Goal: Task Accomplishment & Management: Manage account settings

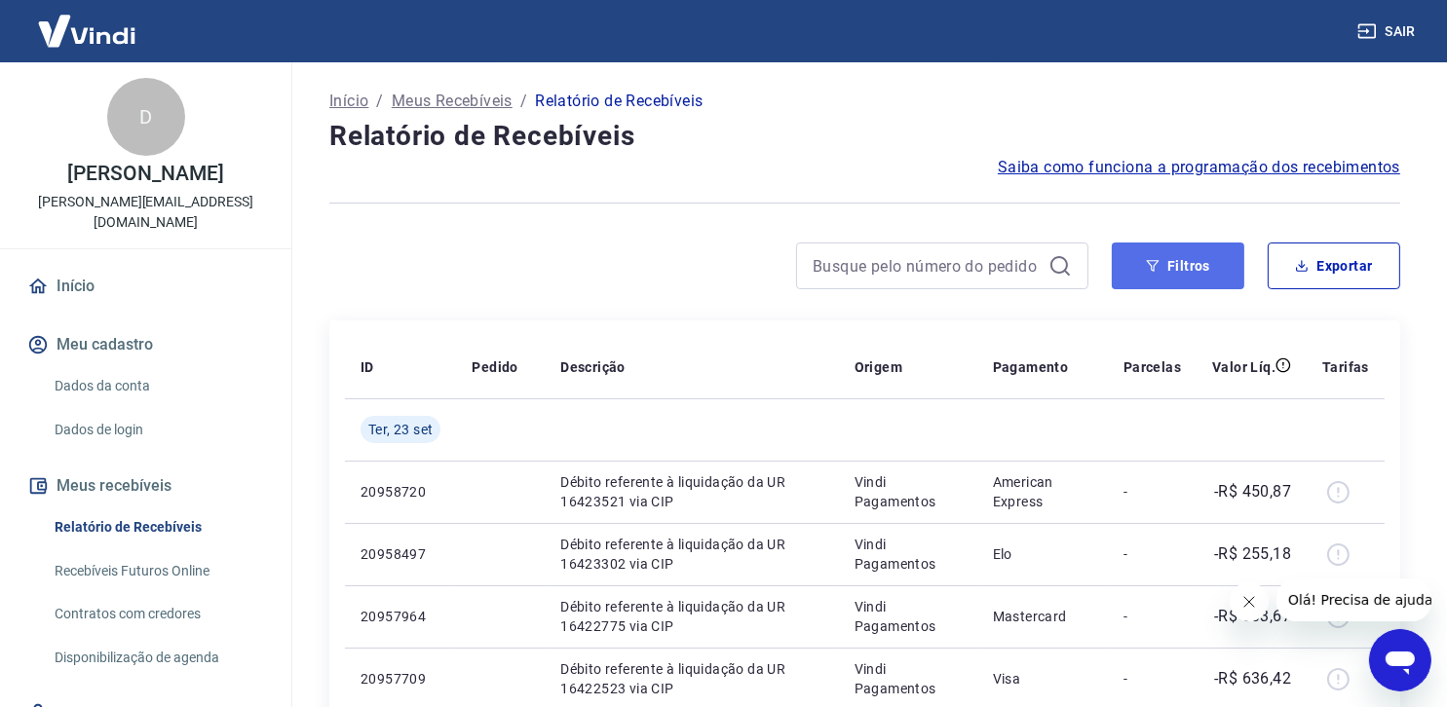
drag, startPoint x: 1179, startPoint y: 263, endPoint x: 1167, endPoint y: 262, distance: 11.7
click at [1179, 262] on button "Filtros" at bounding box center [1178, 266] width 133 height 47
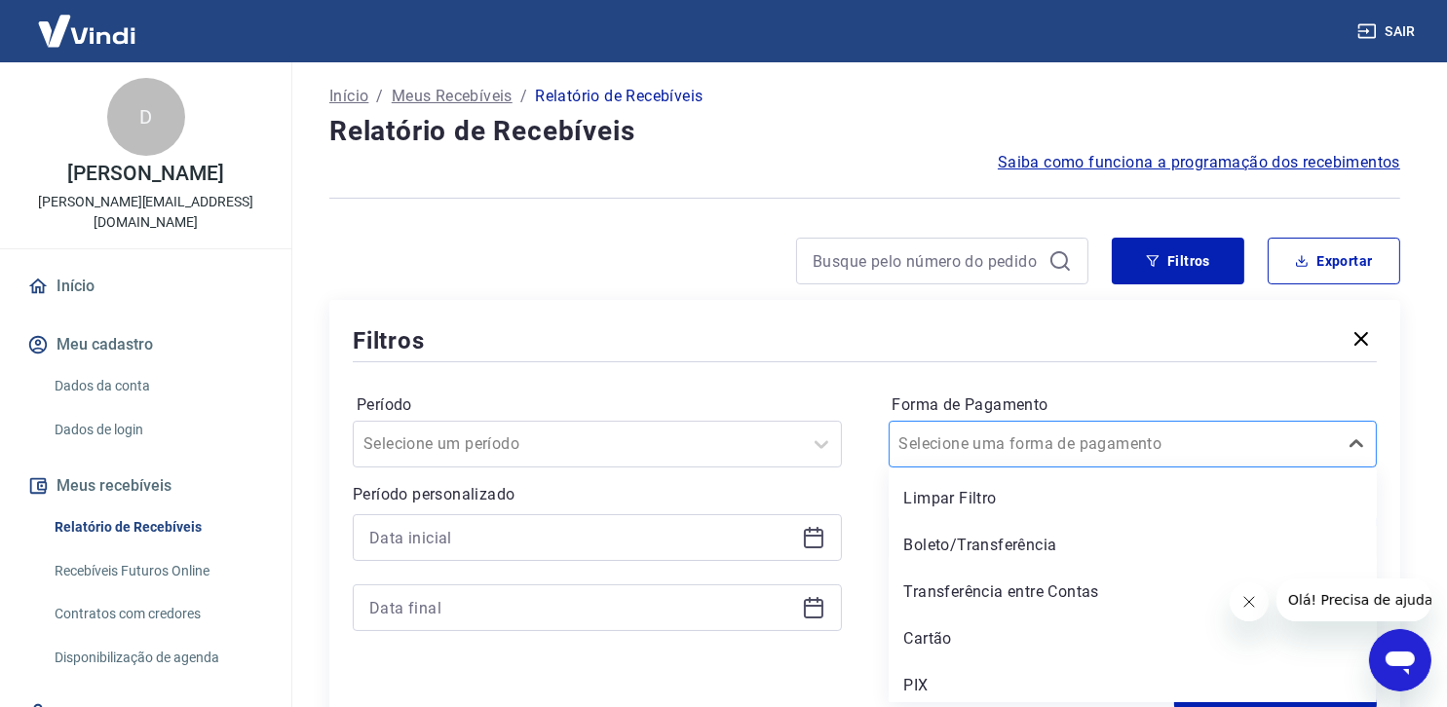
click at [1169, 451] on div at bounding box center [1113, 444] width 429 height 27
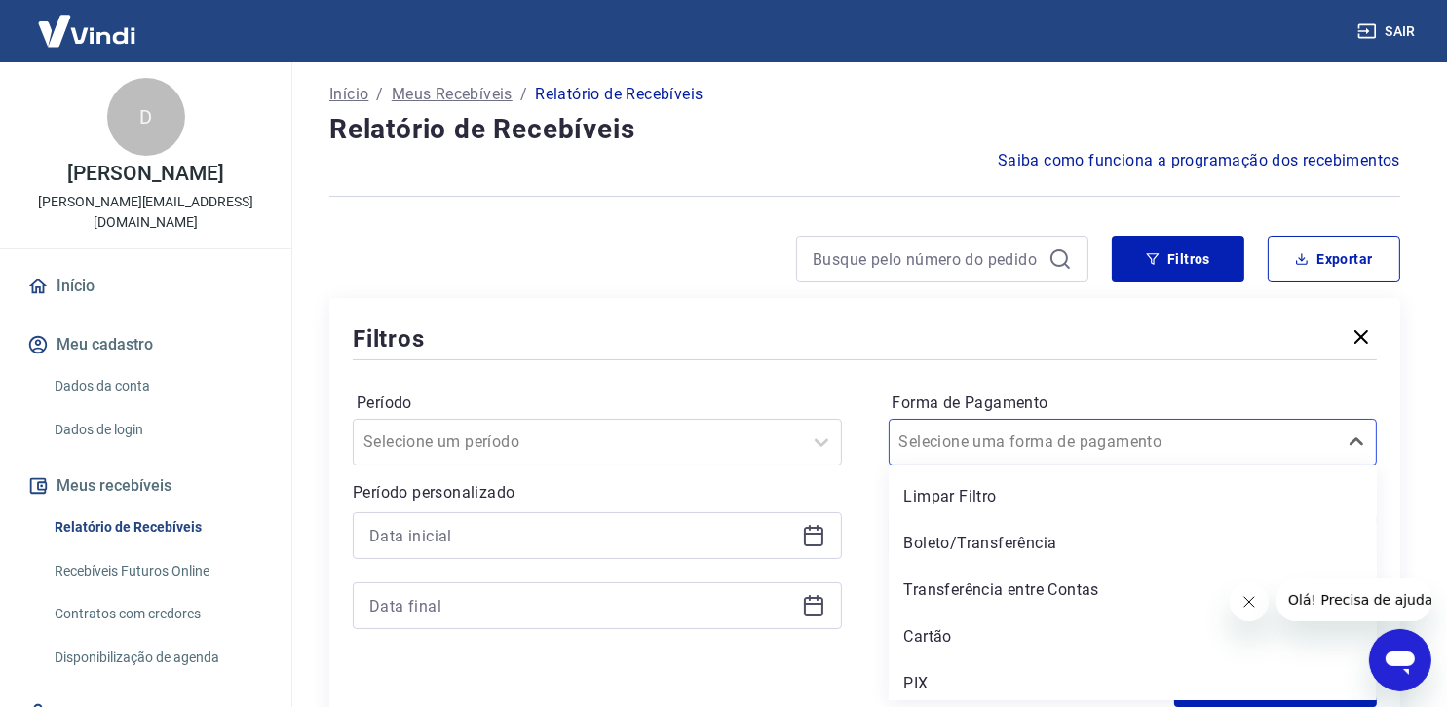
click at [984, 642] on div "Cartão" at bounding box center [1133, 637] width 489 height 39
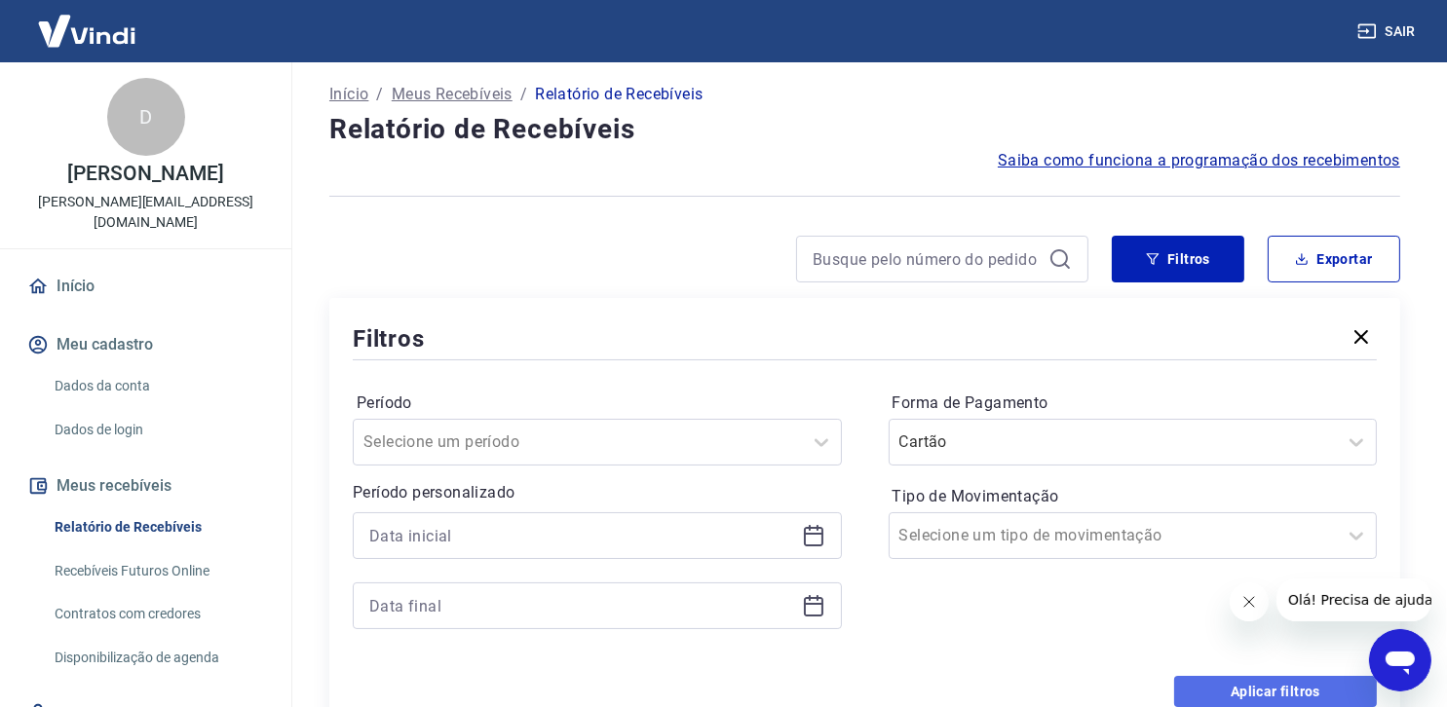
click at [1298, 681] on button "Aplicar filtros" at bounding box center [1275, 691] width 203 height 31
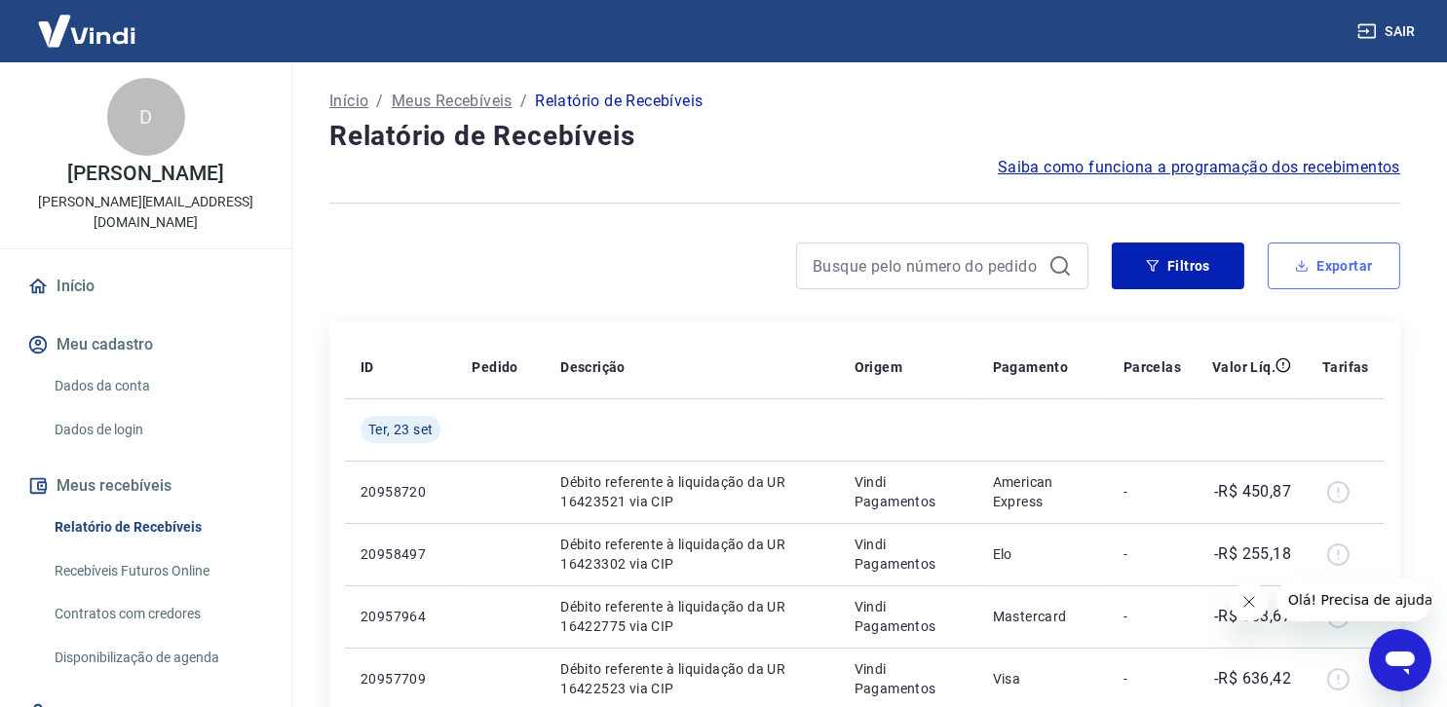
click at [1329, 265] on button "Exportar" at bounding box center [1334, 266] width 133 height 47
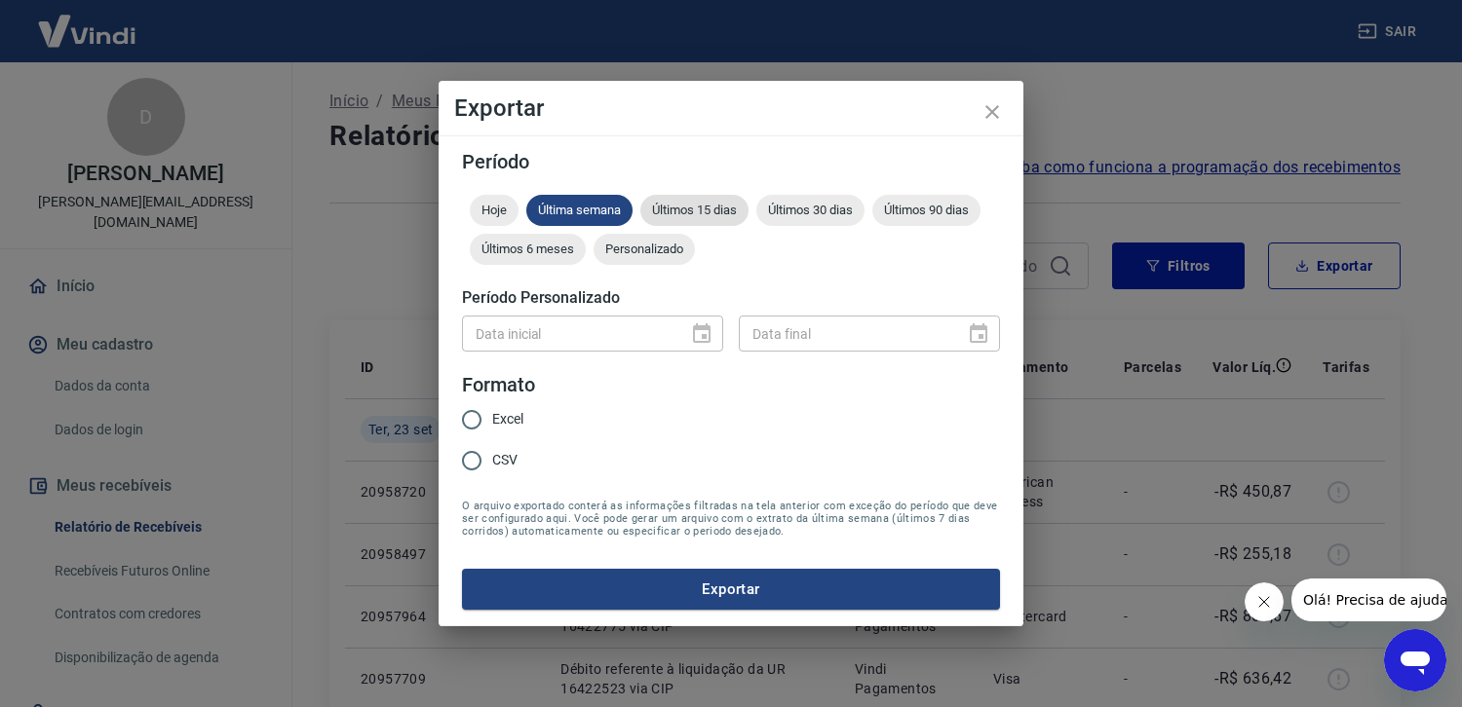
click at [689, 210] on span "Últimos 15 dias" at bounding box center [694, 210] width 108 height 15
drag, startPoint x: 470, startPoint y: 420, endPoint x: 482, endPoint y: 458, distance: 40.1
click at [470, 421] on input "Excel" at bounding box center [471, 419] width 41 height 41
radio input "true"
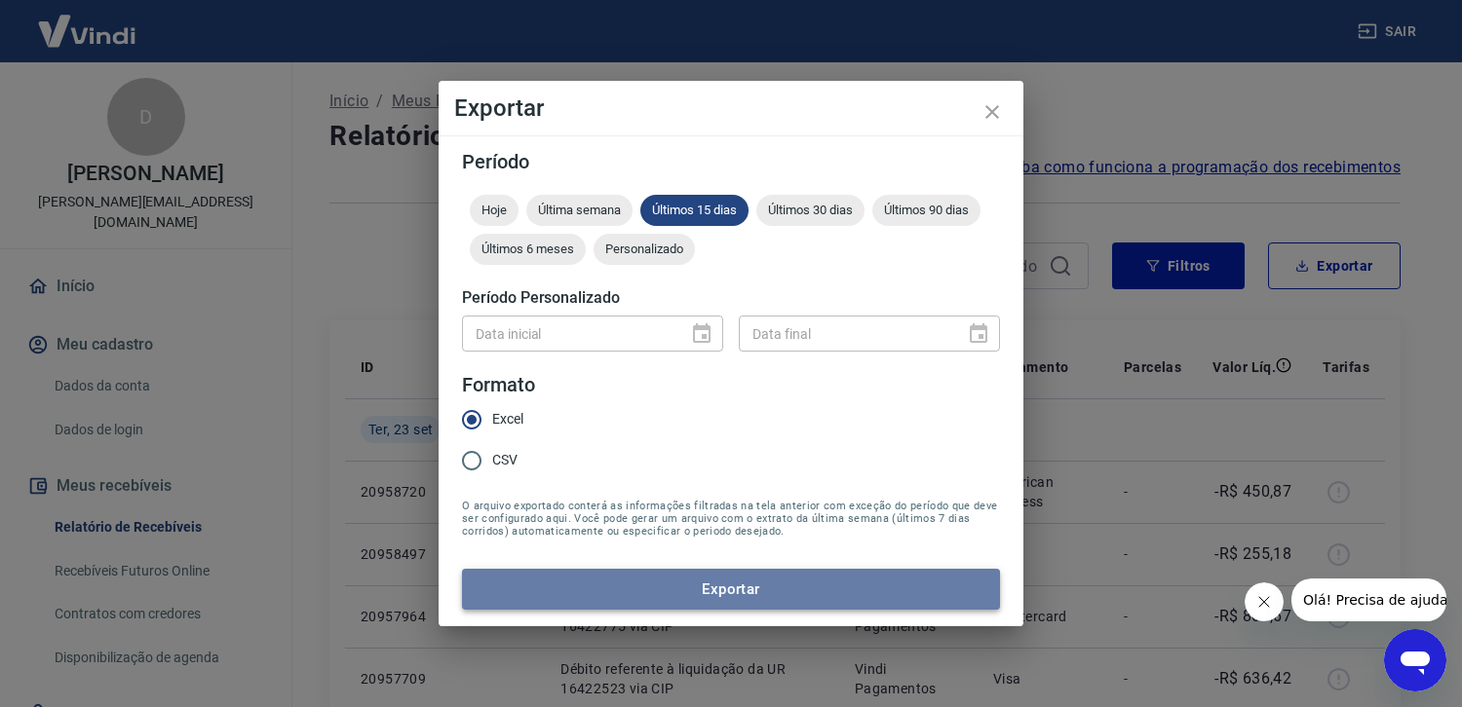
click at [737, 583] on button "Exportar" at bounding box center [731, 589] width 538 height 41
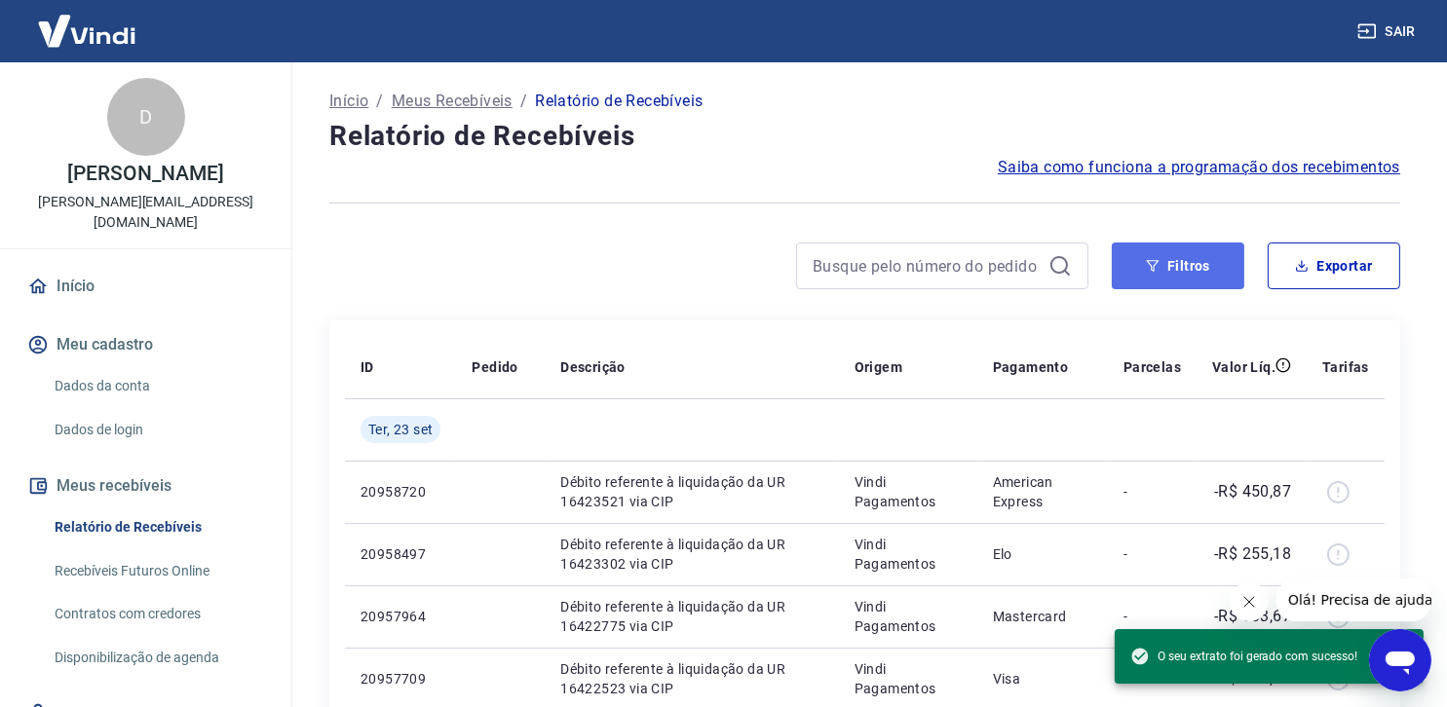
click at [1174, 254] on button "Filtros" at bounding box center [1178, 266] width 133 height 47
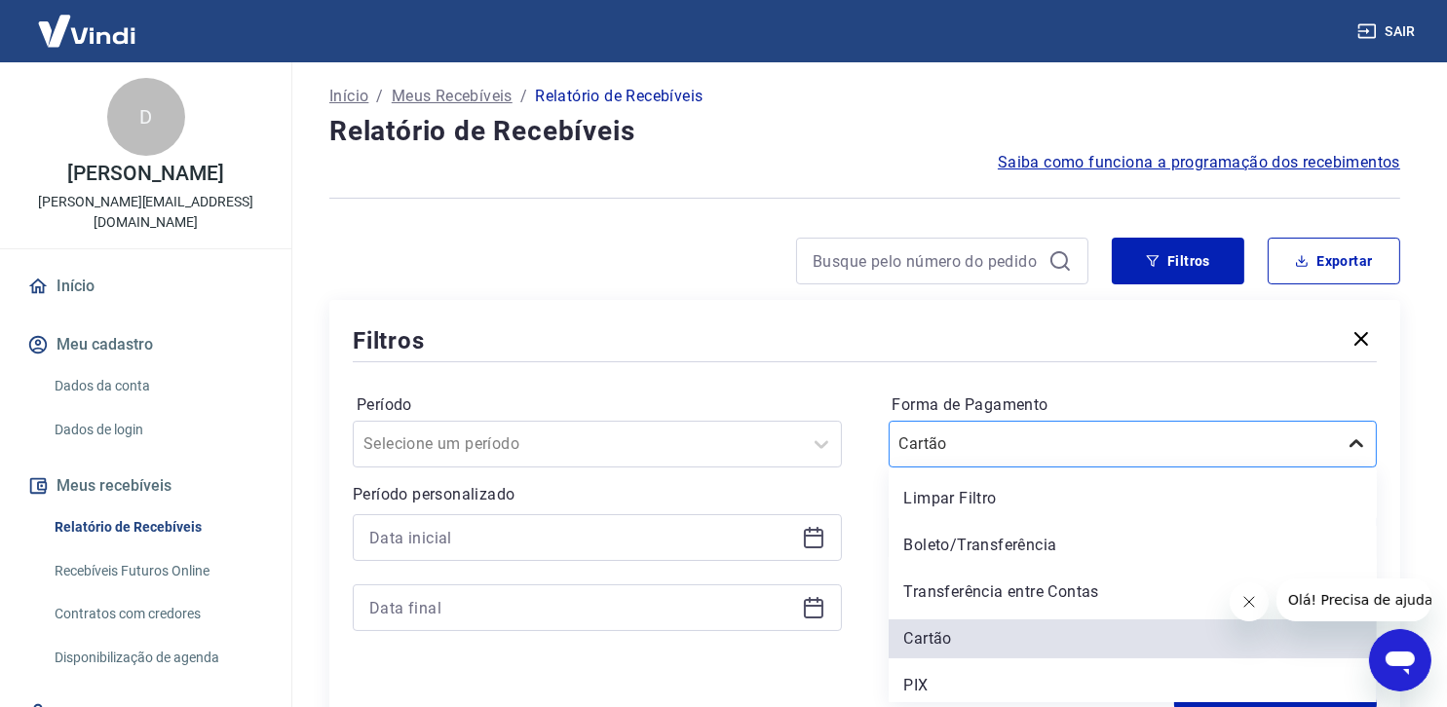
click at [1357, 456] on icon at bounding box center [1356, 444] width 23 height 23
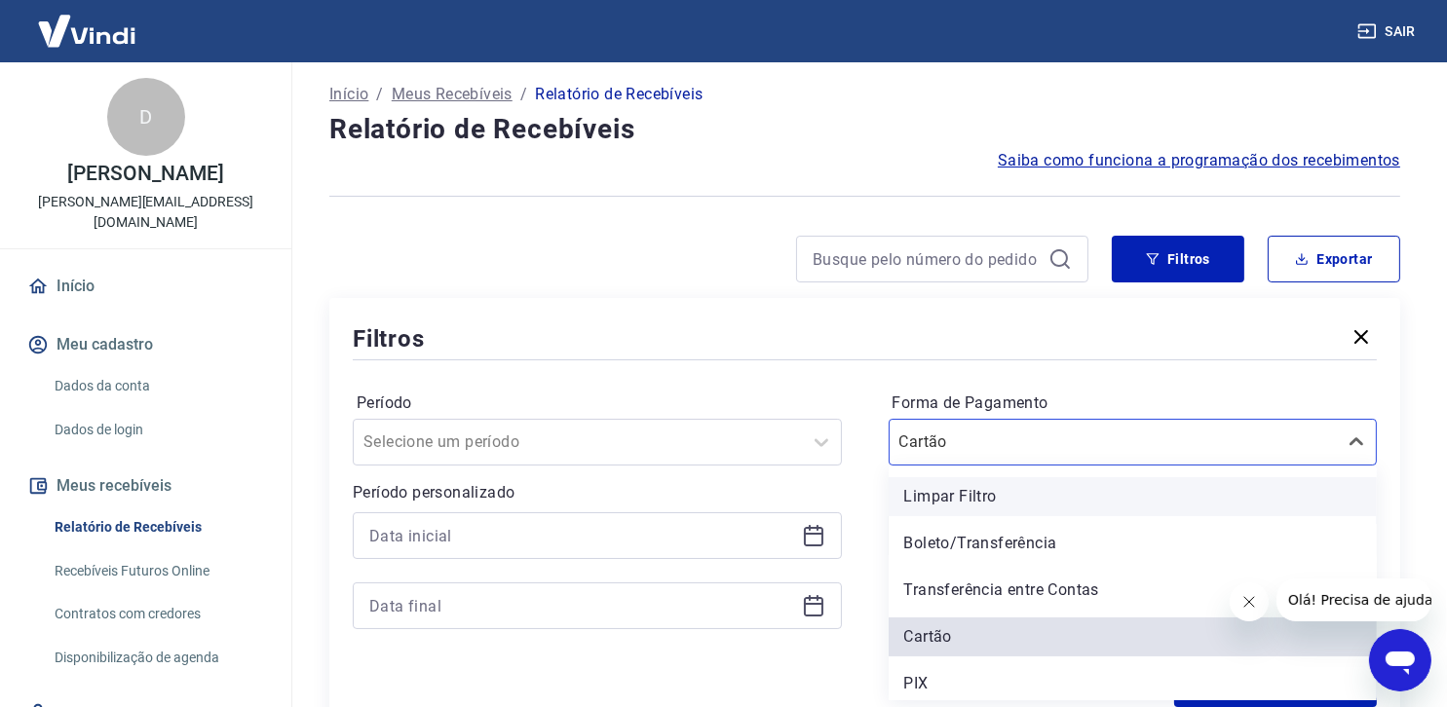
scroll to position [7, 0]
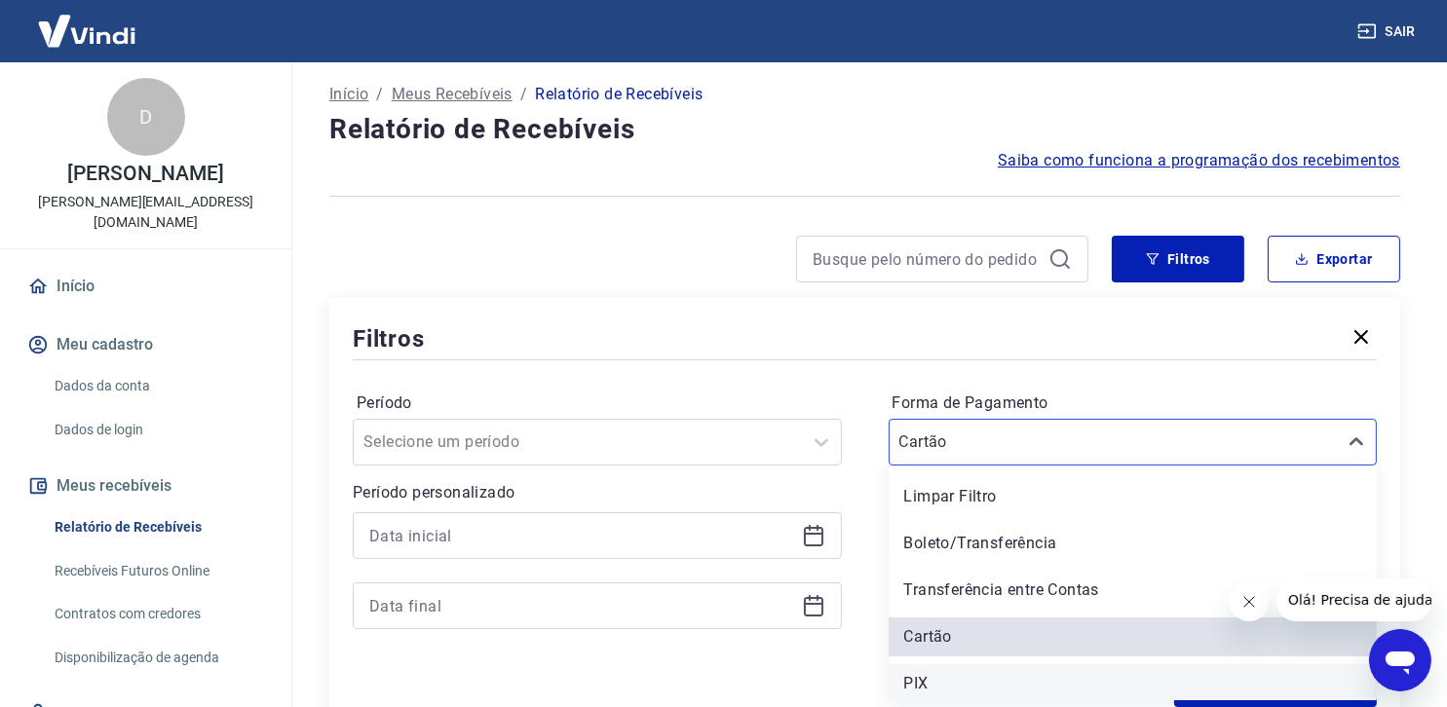
click at [999, 680] on div "PIX" at bounding box center [1133, 684] width 489 height 39
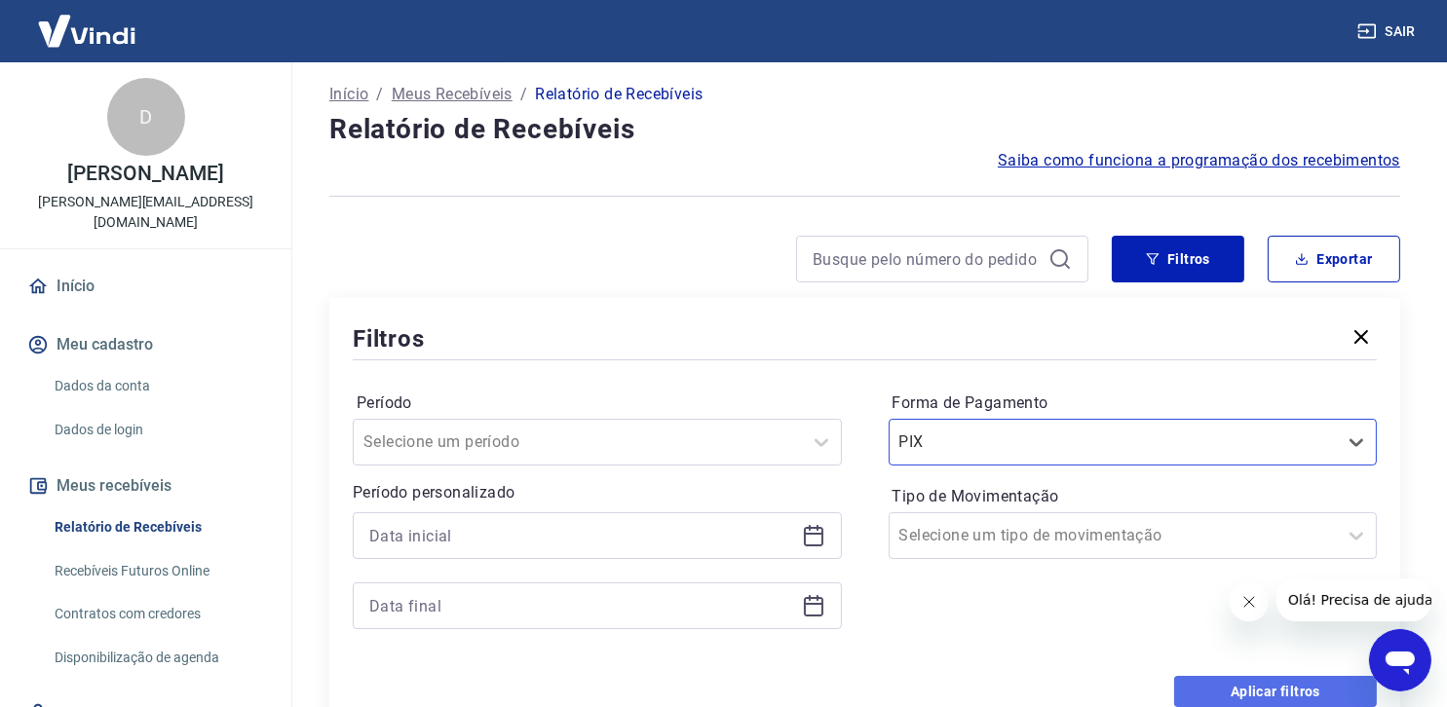
click at [1270, 693] on button "Aplicar filtros" at bounding box center [1275, 691] width 203 height 31
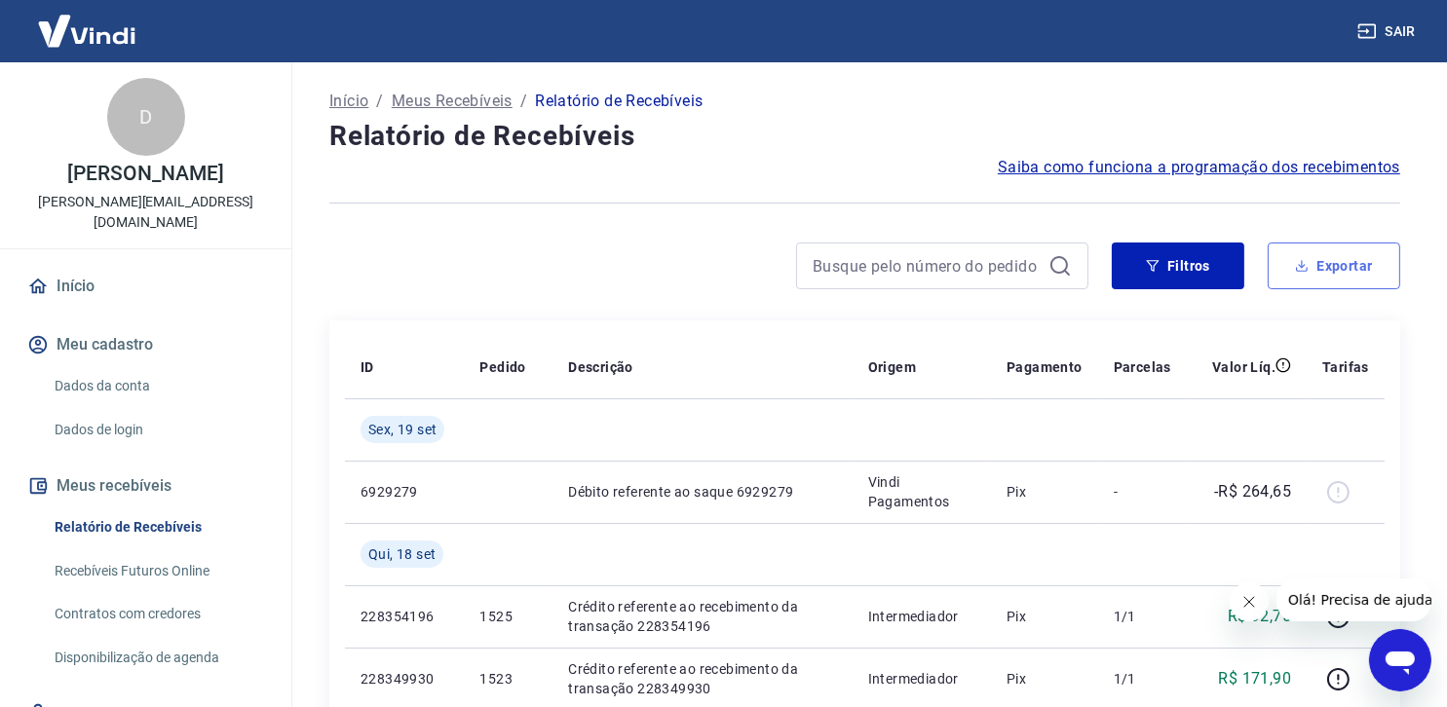
click at [1338, 265] on button "Exportar" at bounding box center [1334, 266] width 133 height 47
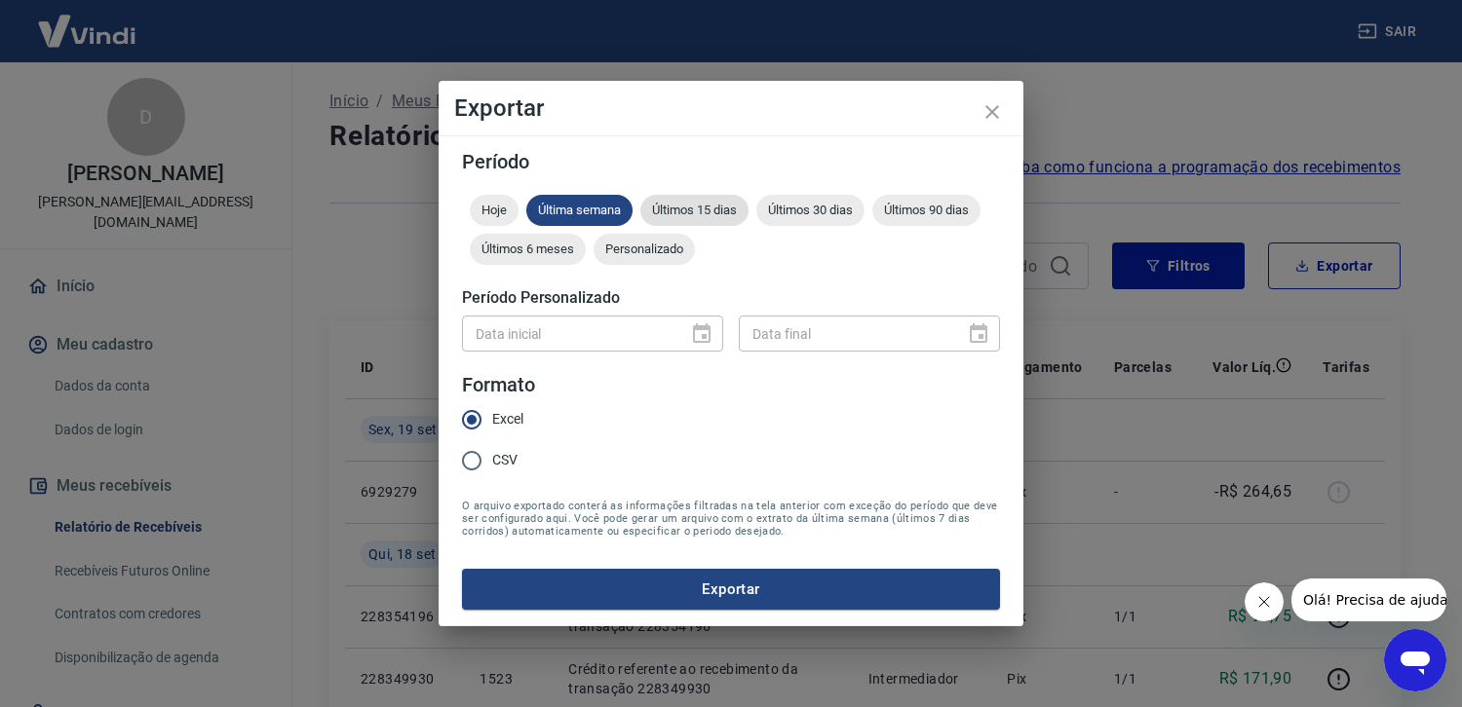
click at [707, 205] on span "Últimos 15 dias" at bounding box center [694, 210] width 108 height 15
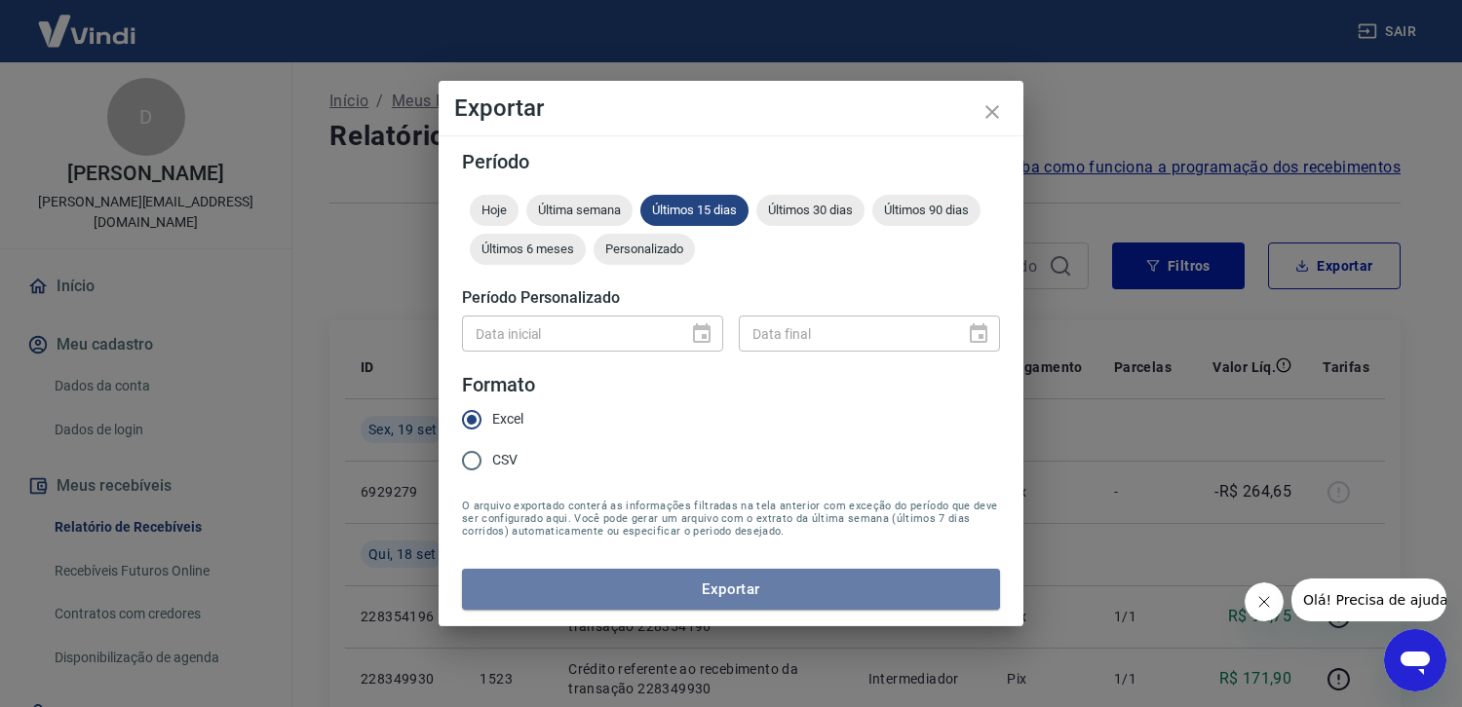
click at [731, 592] on button "Exportar" at bounding box center [731, 589] width 538 height 41
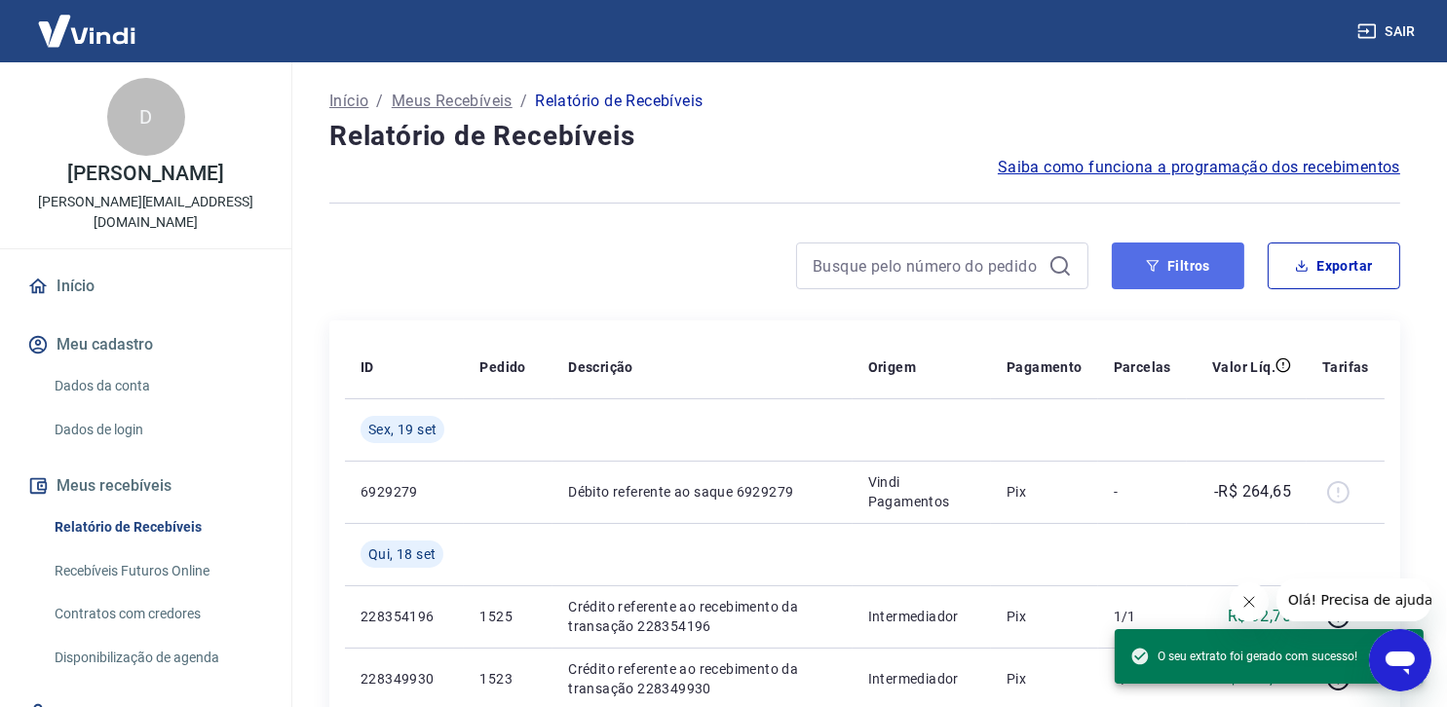
click at [1214, 275] on button "Filtros" at bounding box center [1178, 266] width 133 height 47
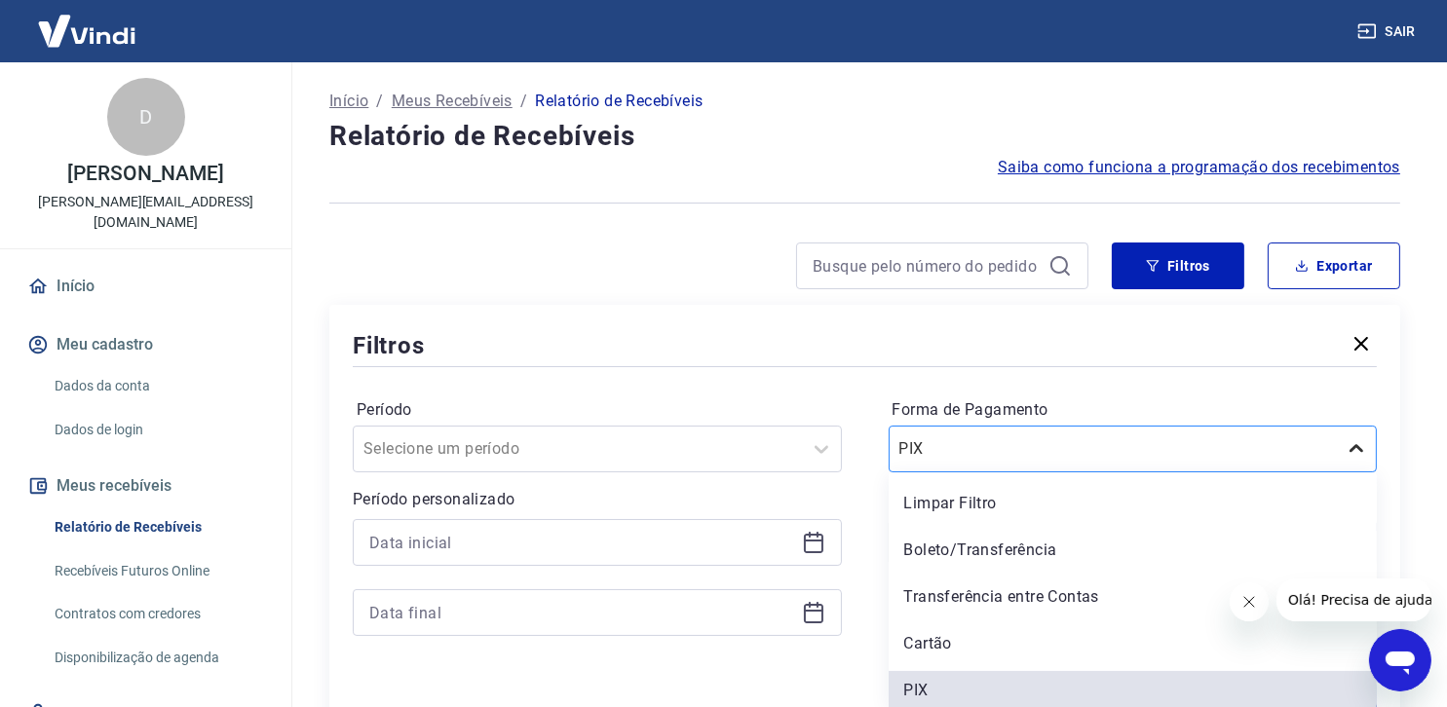
scroll to position [7, 0]
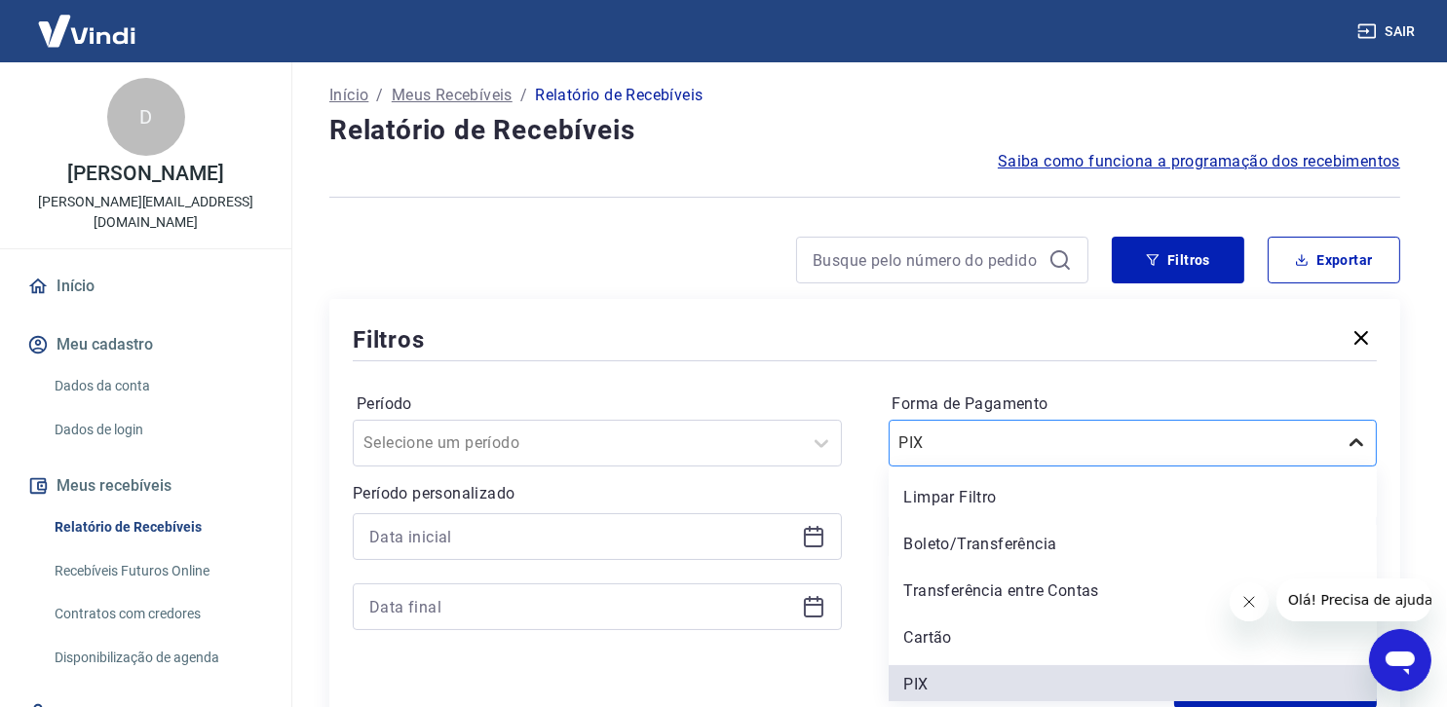
click at [1353, 445] on icon at bounding box center [1356, 443] width 23 height 23
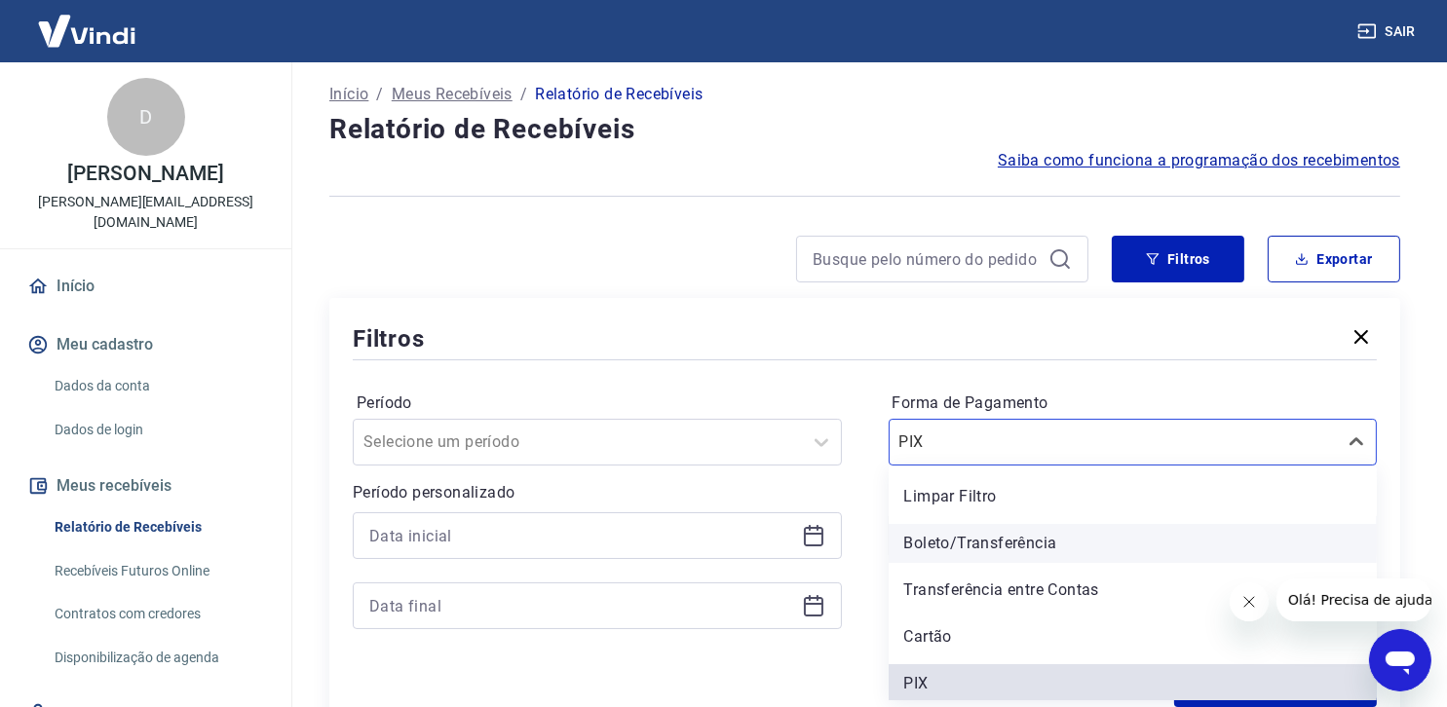
click at [1203, 557] on div "Boleto/Transferência" at bounding box center [1133, 543] width 489 height 39
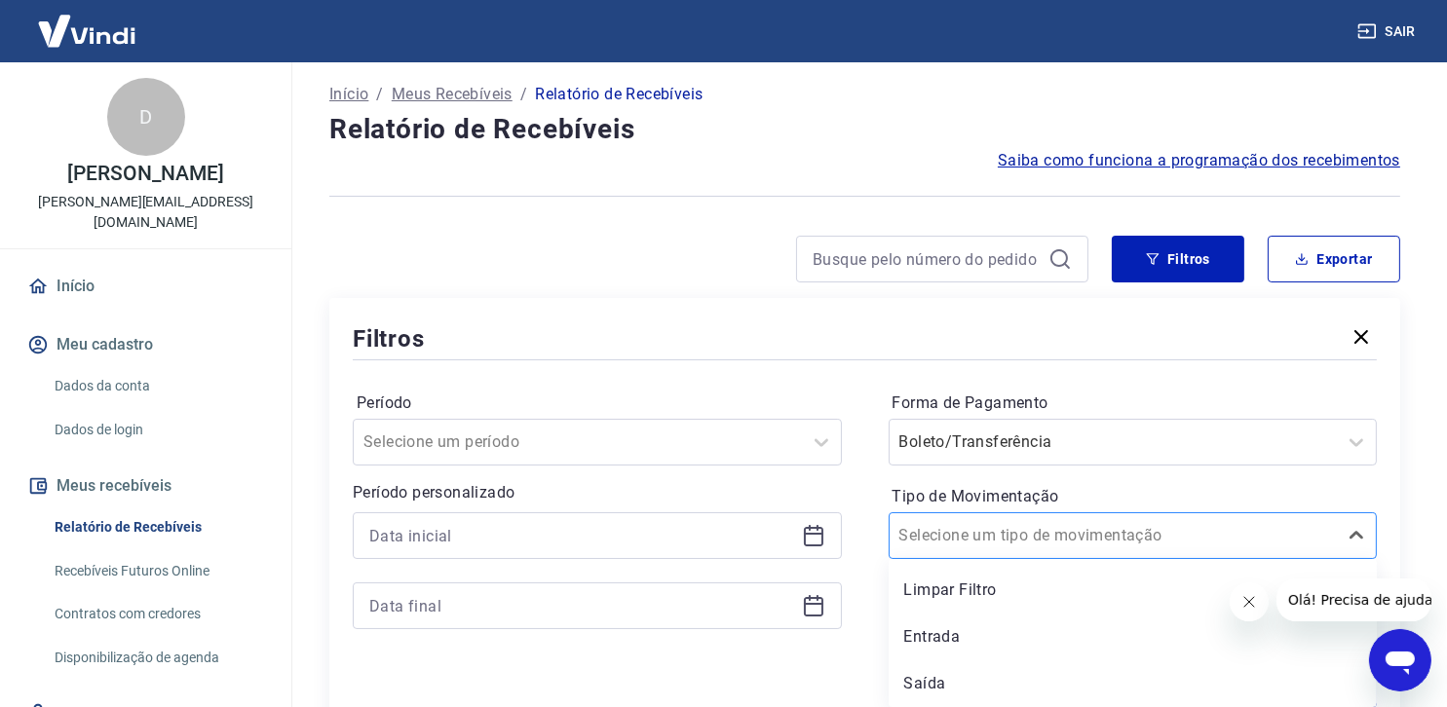
click at [1043, 541] on input "Tipo de Movimentação" at bounding box center [997, 535] width 197 height 23
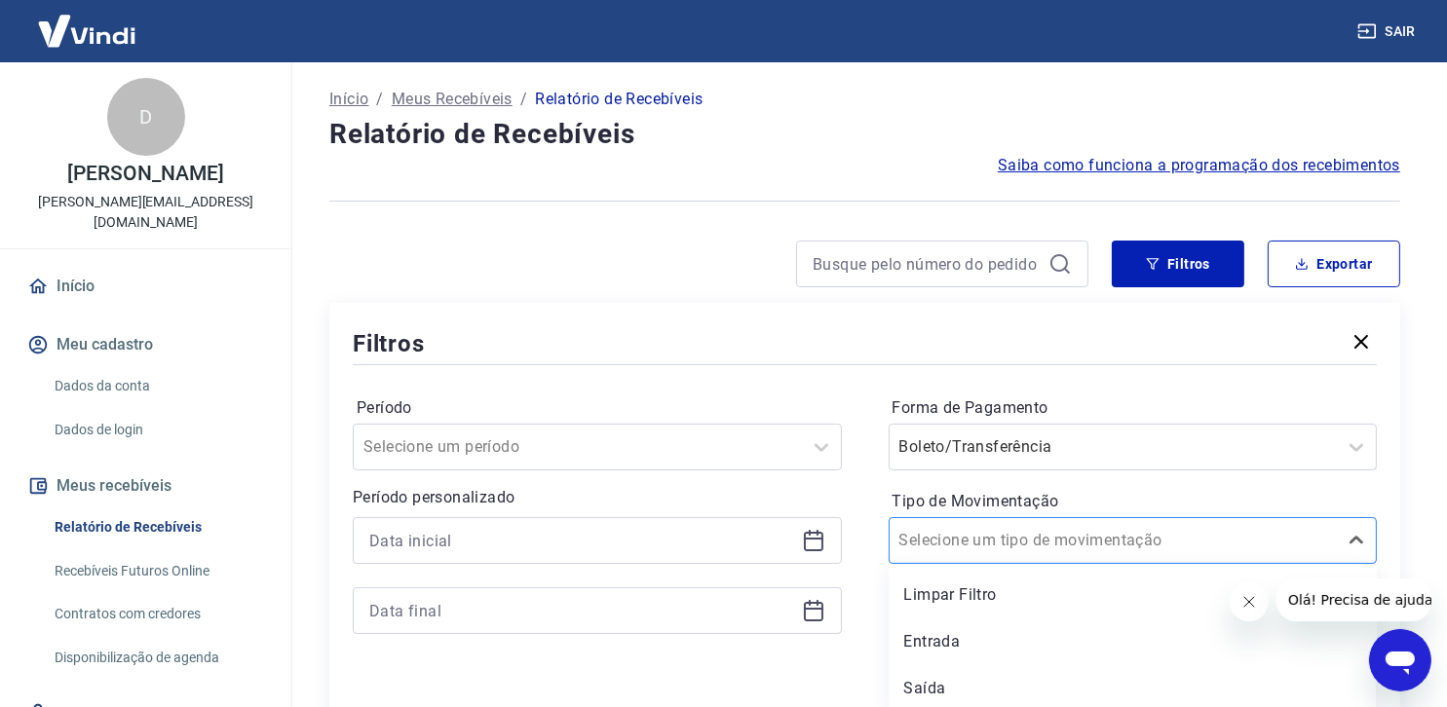
scroll to position [0, 0]
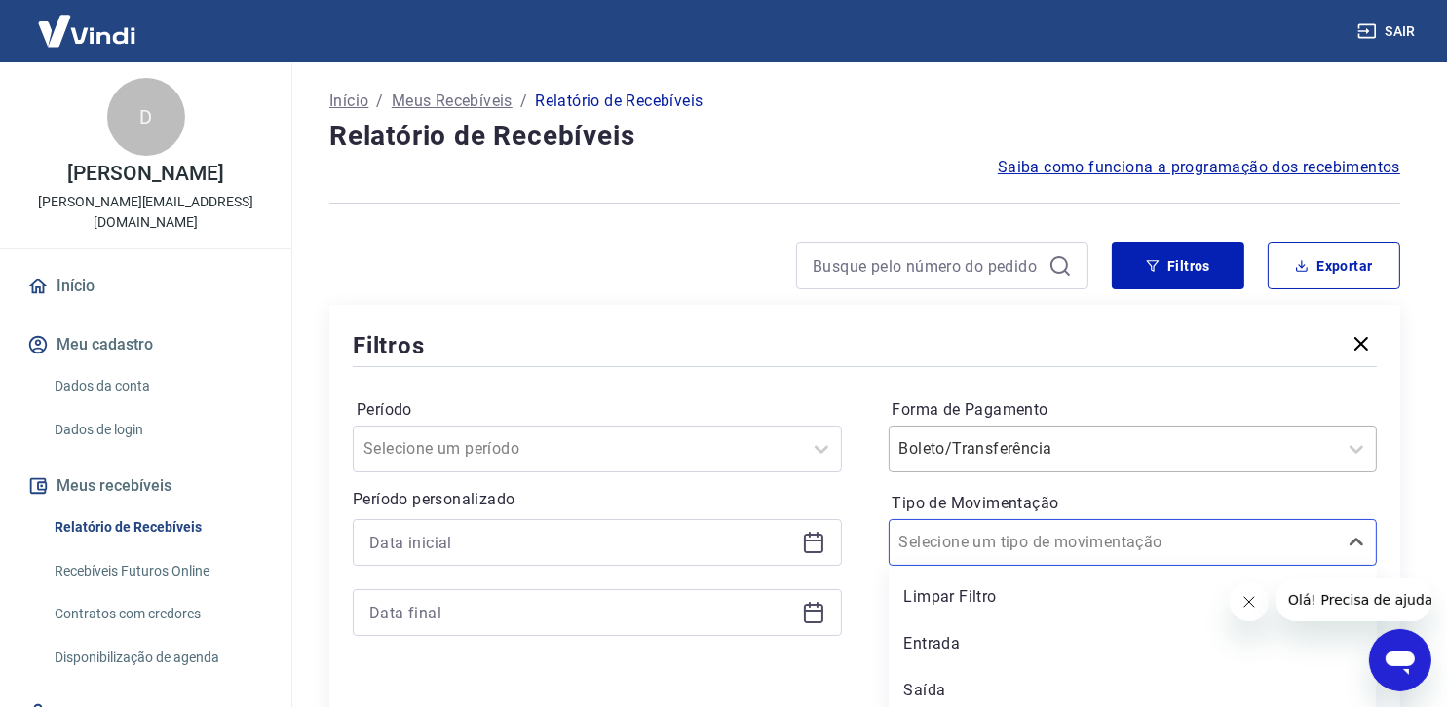
click at [1176, 456] on div at bounding box center [1113, 449] width 429 height 27
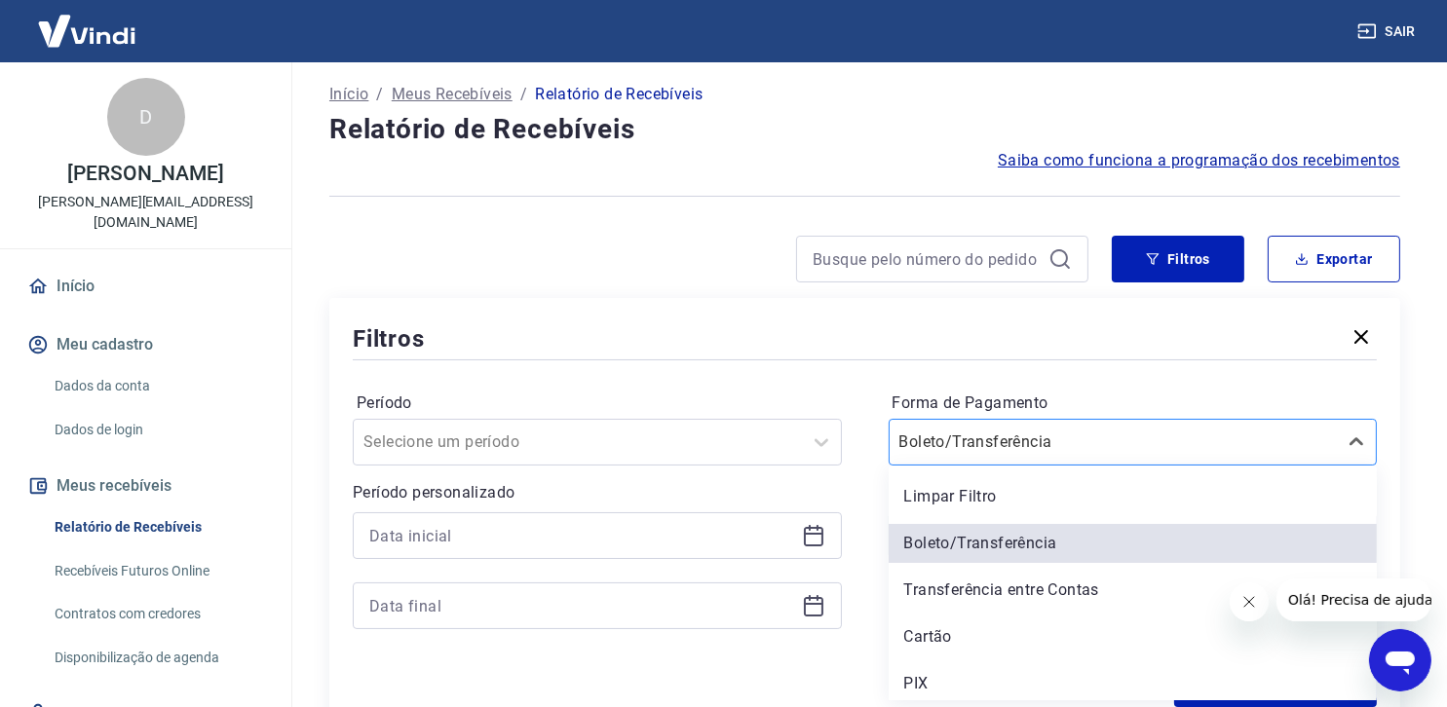
scroll to position [7, 0]
drag, startPoint x: 969, startPoint y: 538, endPoint x: 1248, endPoint y: 703, distance: 324.5
click at [971, 538] on div "Boleto/Transferência" at bounding box center [1133, 543] width 489 height 39
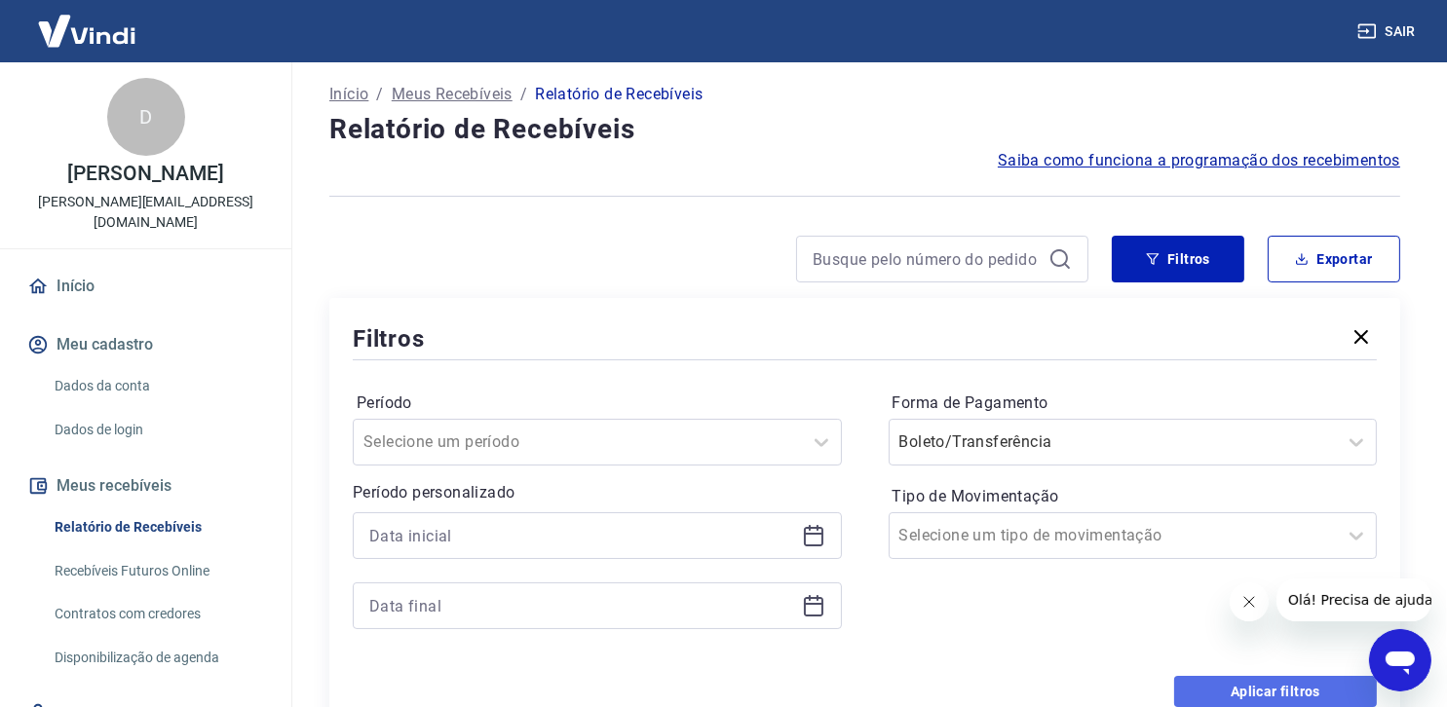
click at [1248, 703] on button "Aplicar filtros" at bounding box center [1275, 691] width 203 height 31
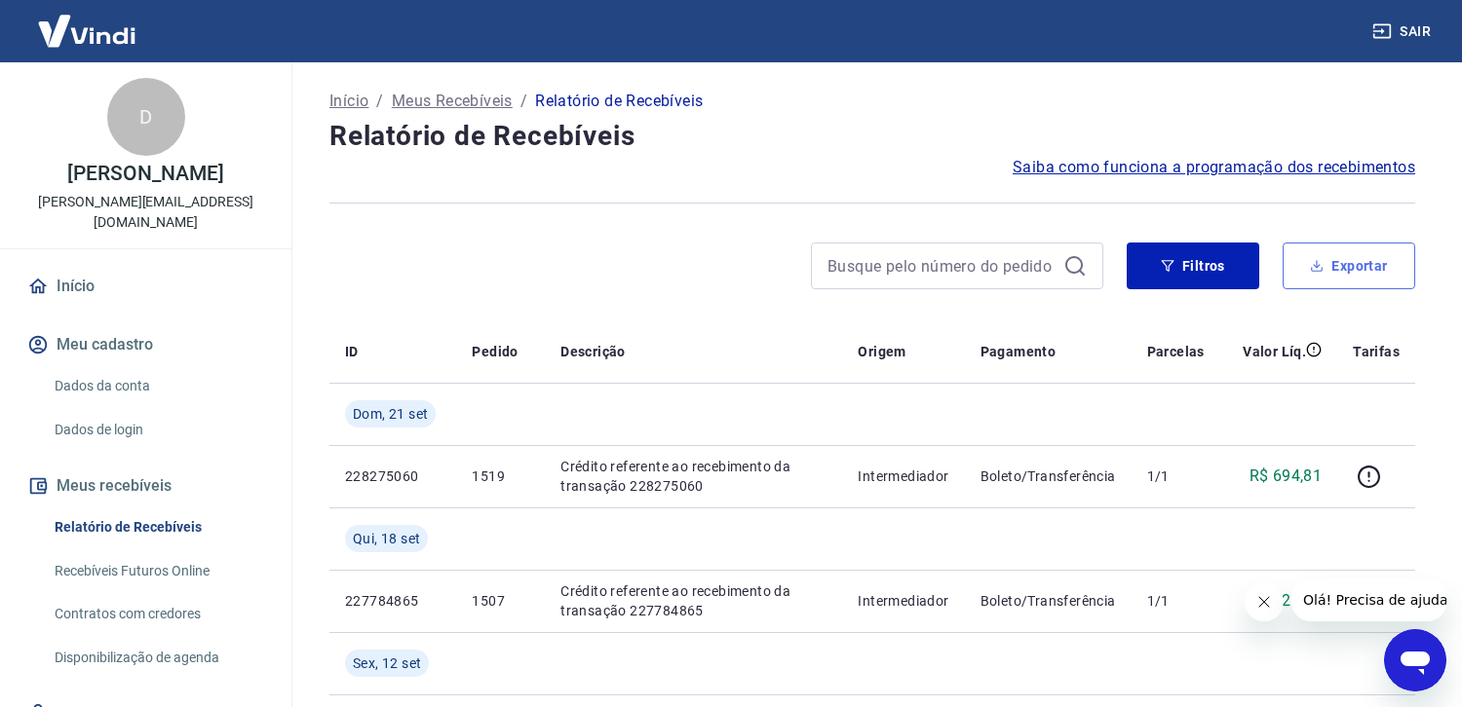
click at [1343, 264] on button "Exportar" at bounding box center [1348, 266] width 133 height 47
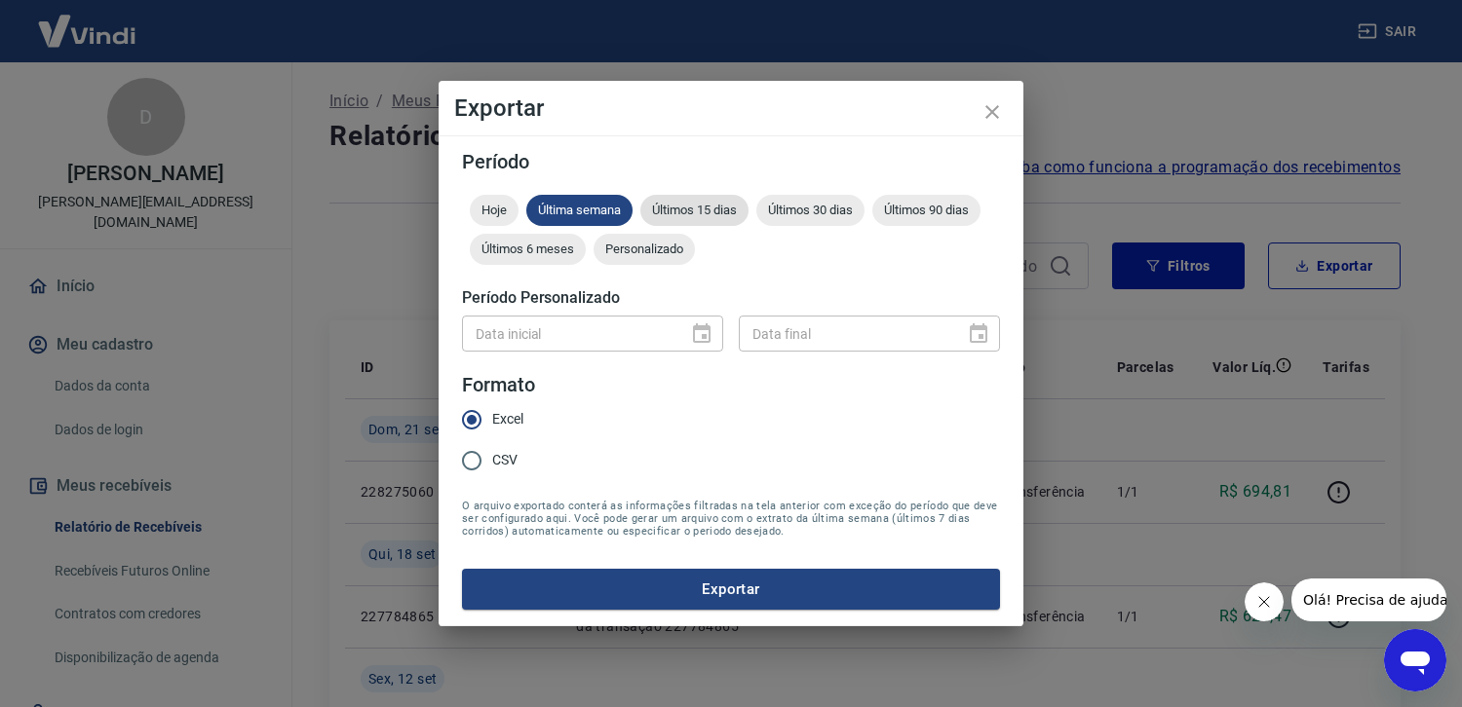
click at [710, 206] on span "Últimos 15 dias" at bounding box center [694, 210] width 108 height 15
click at [692, 207] on span "Últimos 15 dias" at bounding box center [694, 210] width 108 height 15
click at [723, 587] on button "Exportar" at bounding box center [731, 589] width 538 height 41
